Goal: Task Accomplishment & Management: Complete application form

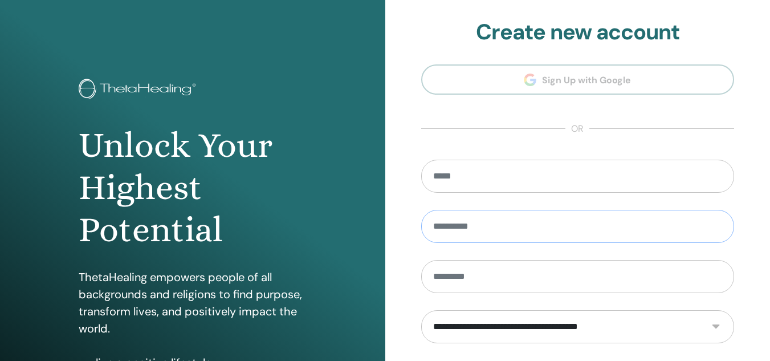
click at [590, 215] on input "text" at bounding box center [577, 226] width 313 height 33
click at [475, 275] on input "text" at bounding box center [577, 276] width 313 height 33
click at [443, 178] on input "email" at bounding box center [577, 176] width 313 height 33
click at [470, 177] on input "email" at bounding box center [577, 176] width 313 height 33
click at [459, 176] on input "email" at bounding box center [577, 176] width 313 height 33
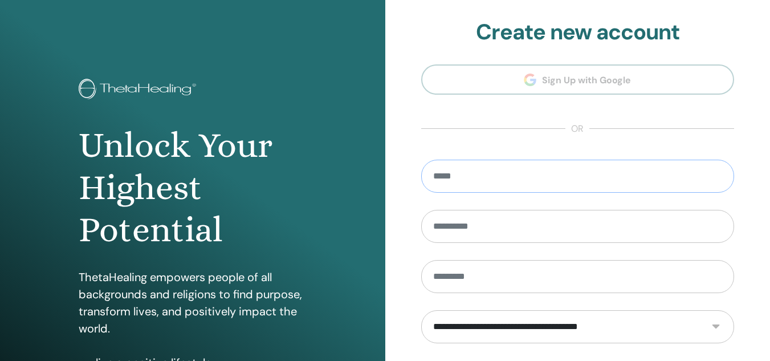
click at [450, 177] on input "email" at bounding box center [577, 176] width 313 height 33
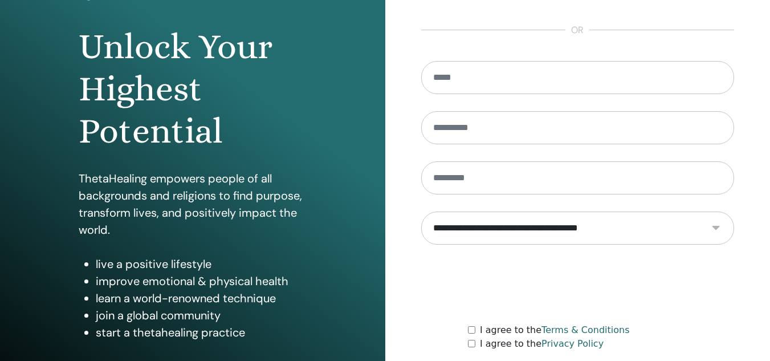
scroll to position [186, 0]
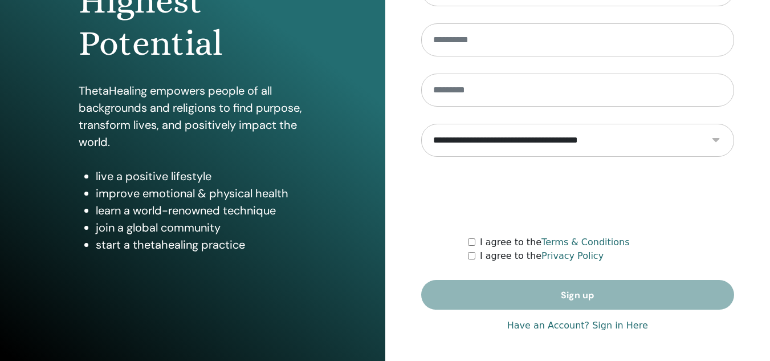
drag, startPoint x: 604, startPoint y: 324, endPoint x: 630, endPoint y: 325, distance: 26.2
click at [604, 324] on link "Have an Account? Sign in Here" at bounding box center [577, 326] width 141 height 14
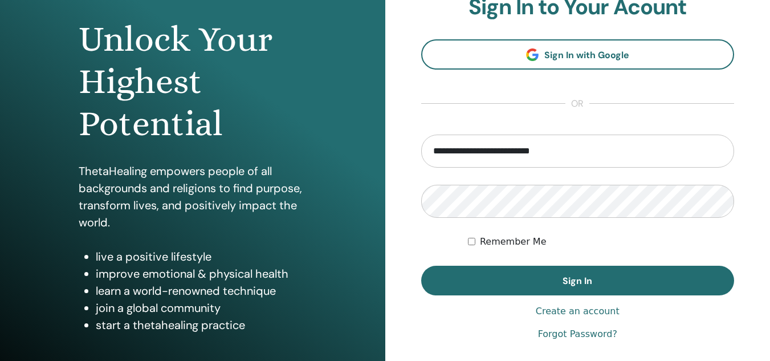
scroll to position [114, 0]
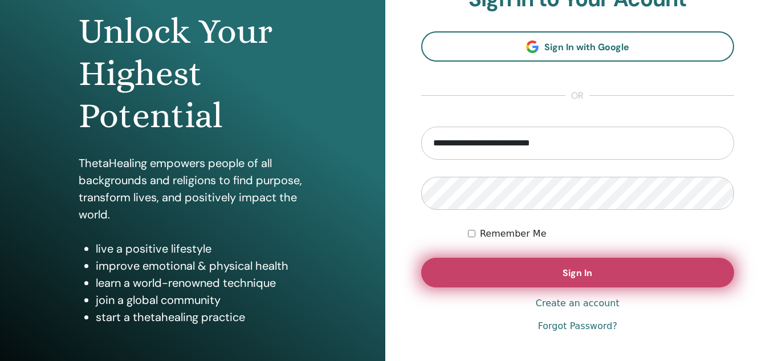
click at [589, 273] on span "Sign In" at bounding box center [577, 273] width 30 height 12
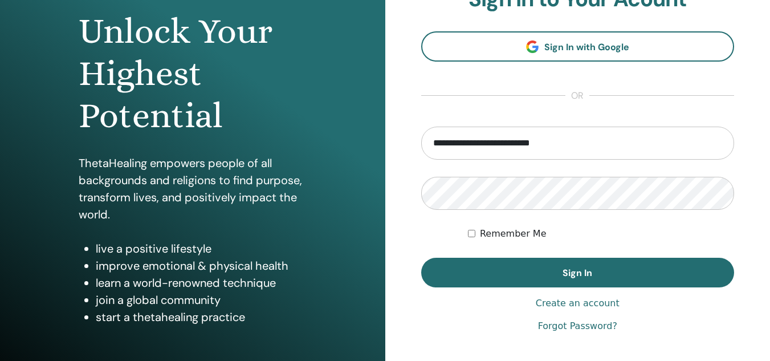
click at [137, 54] on h1 "Unlock Your Highest Potential" at bounding box center [193, 73] width 228 height 127
